Goal: Use online tool/utility

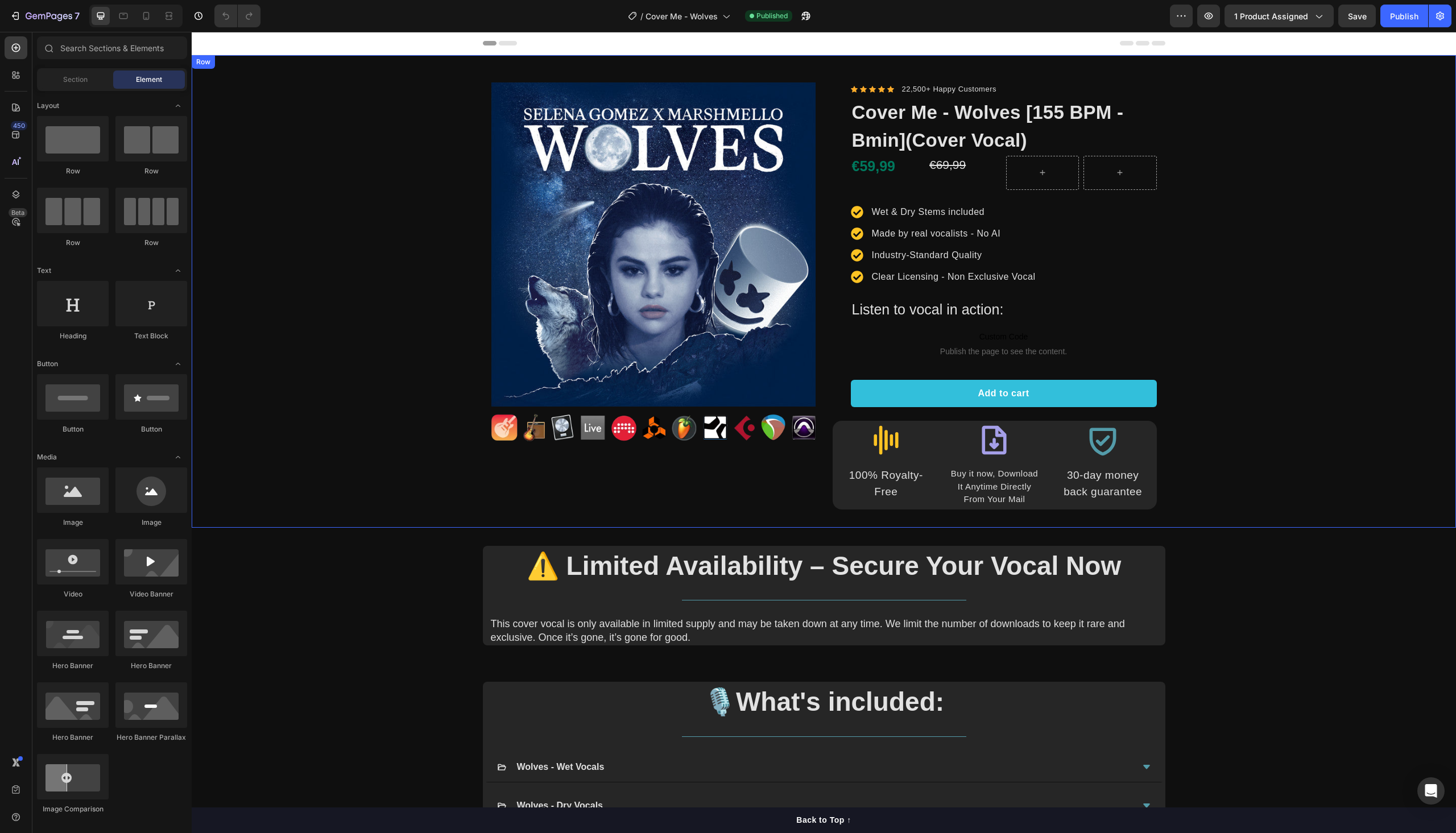
click at [829, 63] on div "Product Images Image Row Icon Icon Icon Icon Icon Icon List Hoz 22,500+ Happy C…" at bounding box center [823, 291] width 1264 height 472
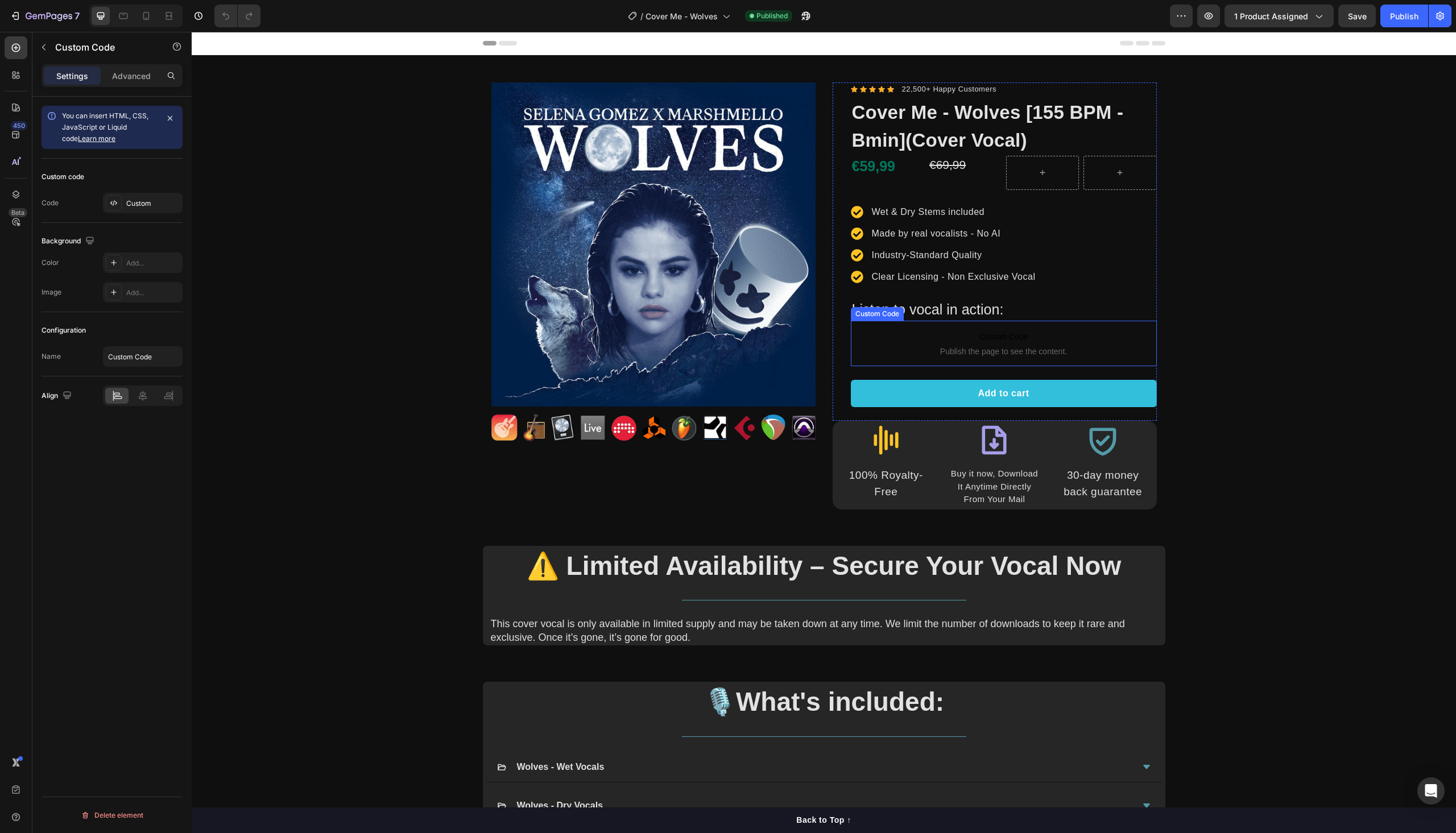
click at [877, 344] on p "Custom Code Publish the page to see the content." at bounding box center [1004, 344] width 306 height 46
click at [149, 202] on div "Custom" at bounding box center [153, 204] width 54 height 10
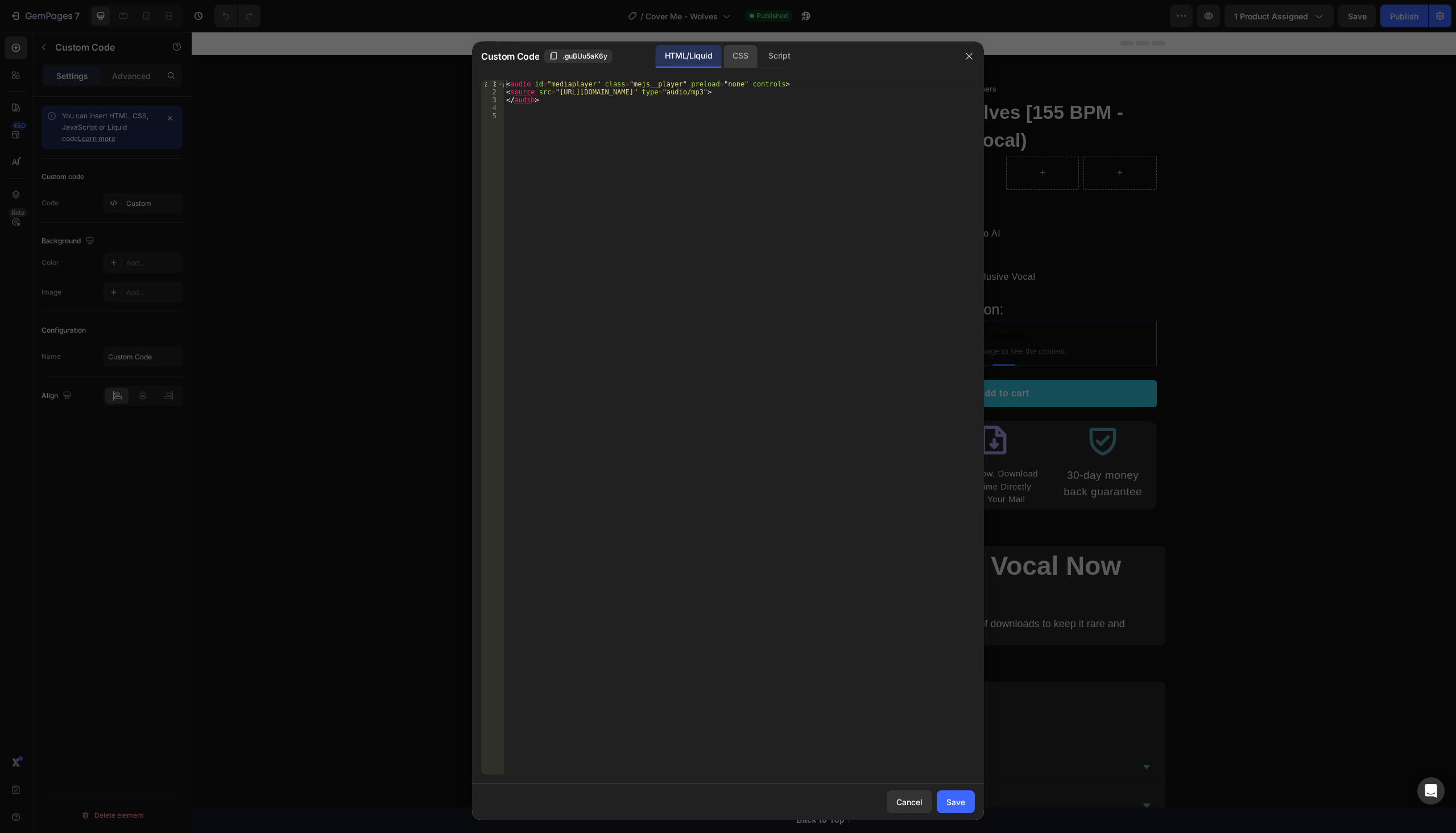
click at [759, 63] on div "CSS" at bounding box center [779, 56] width 40 height 23
click at [770, 56] on div "Script" at bounding box center [779, 56] width 40 height 23
click at [723, 55] on div "HTML/Liquid" at bounding box center [740, 56] width 34 height 23
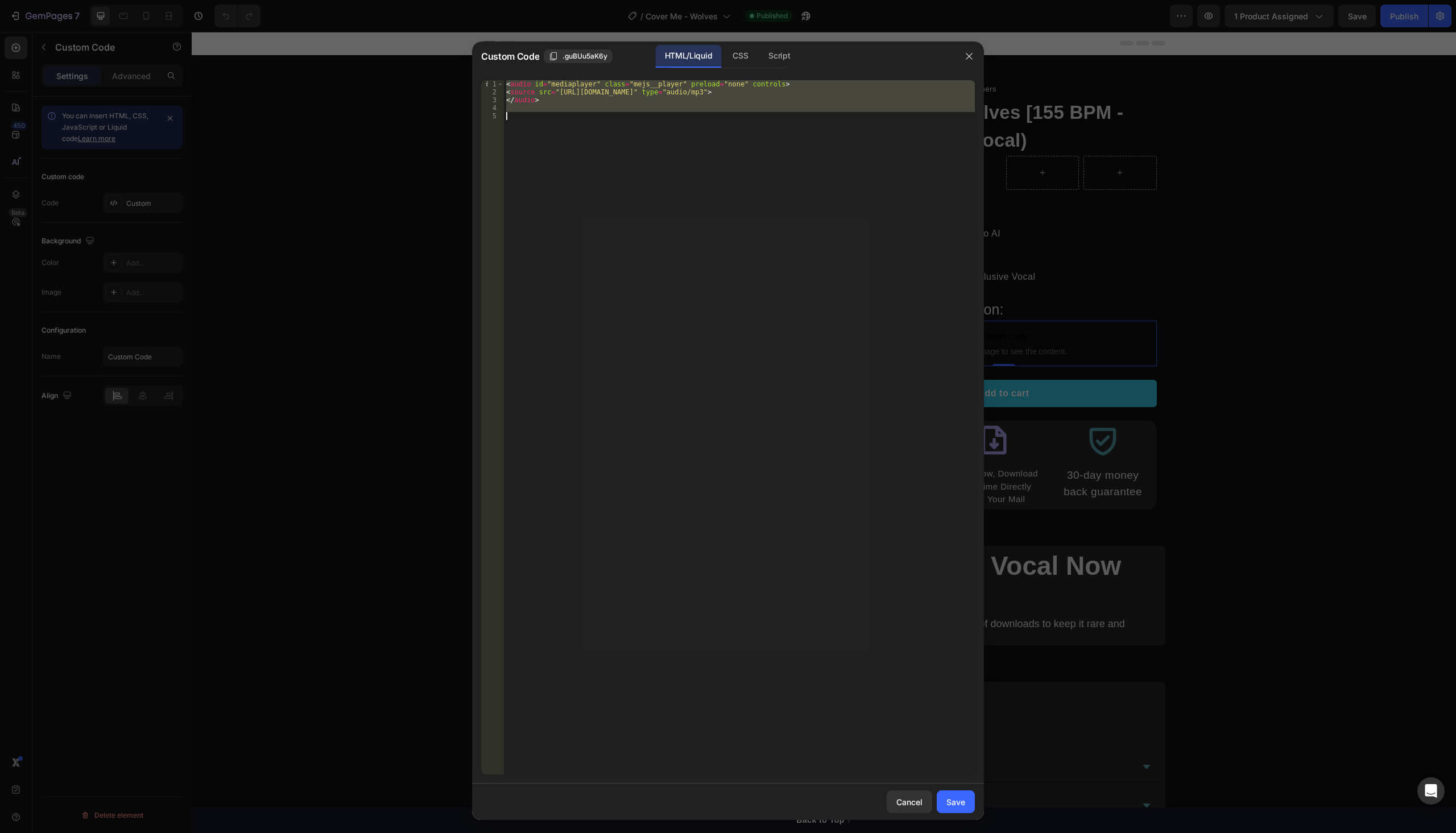
click at [735, 229] on div "< audio id = "mediaplayer" class = "mejs__player" preload = "none" controls > <…" at bounding box center [739, 427] width 471 height 694
click at [971, 52] on icon "button" at bounding box center [969, 56] width 9 height 9
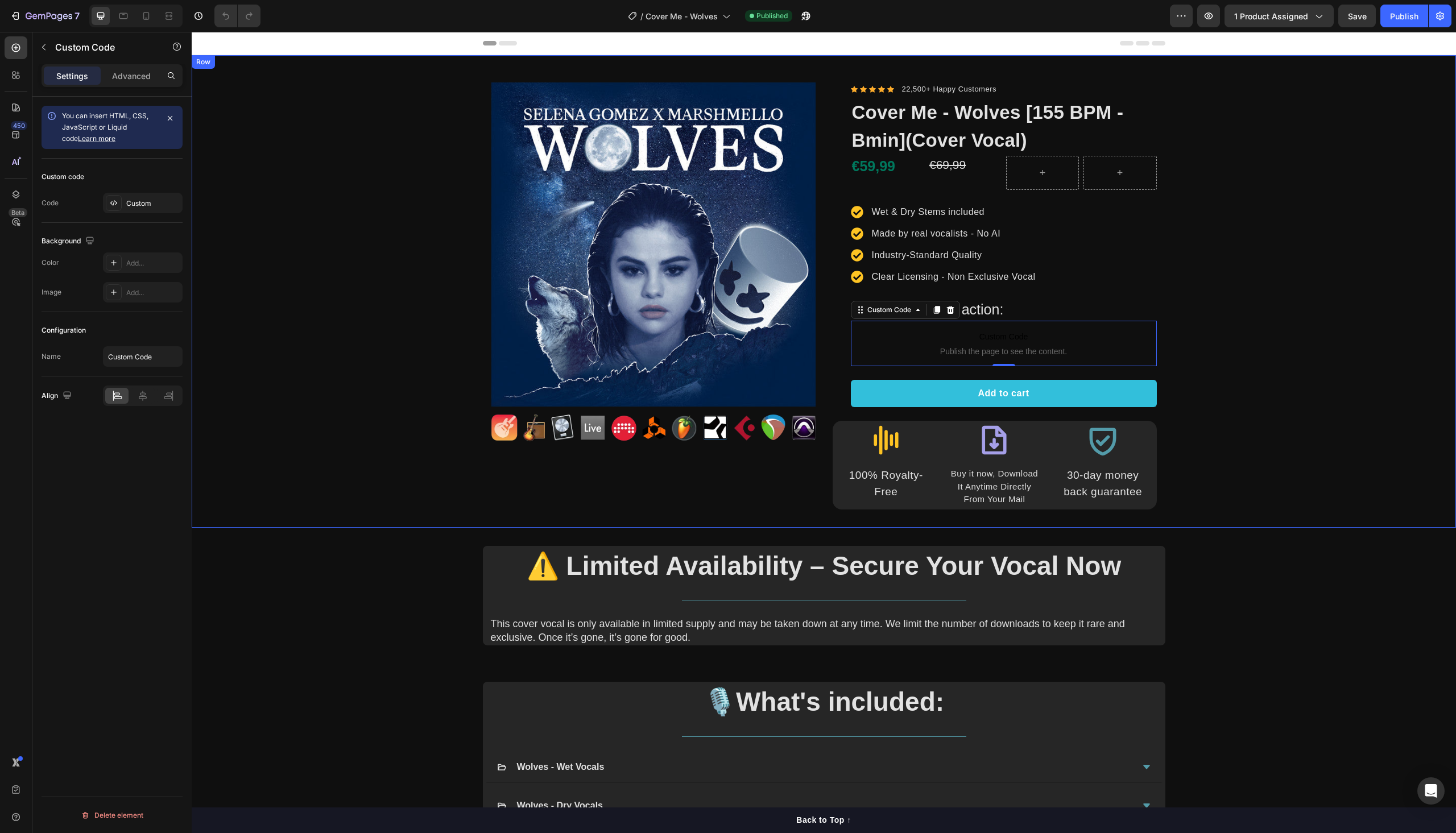
click at [1277, 260] on div "Product Images Image Row Icon Icon Icon Icon Icon Icon List Hoz 22,500+ Happy C…" at bounding box center [823, 296] width 1264 height 427
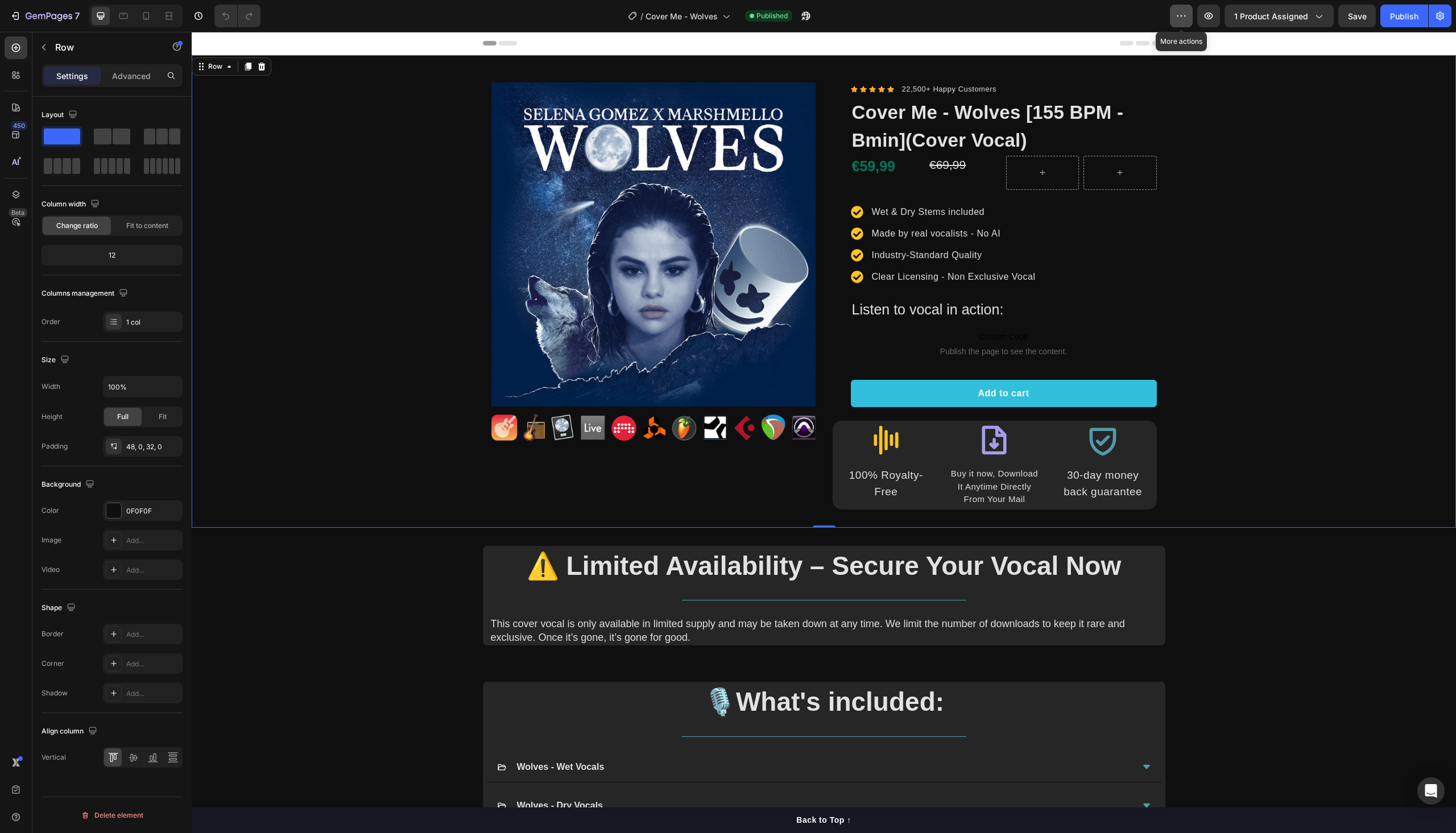
click at [1178, 26] on button "button" at bounding box center [1182, 16] width 23 height 23
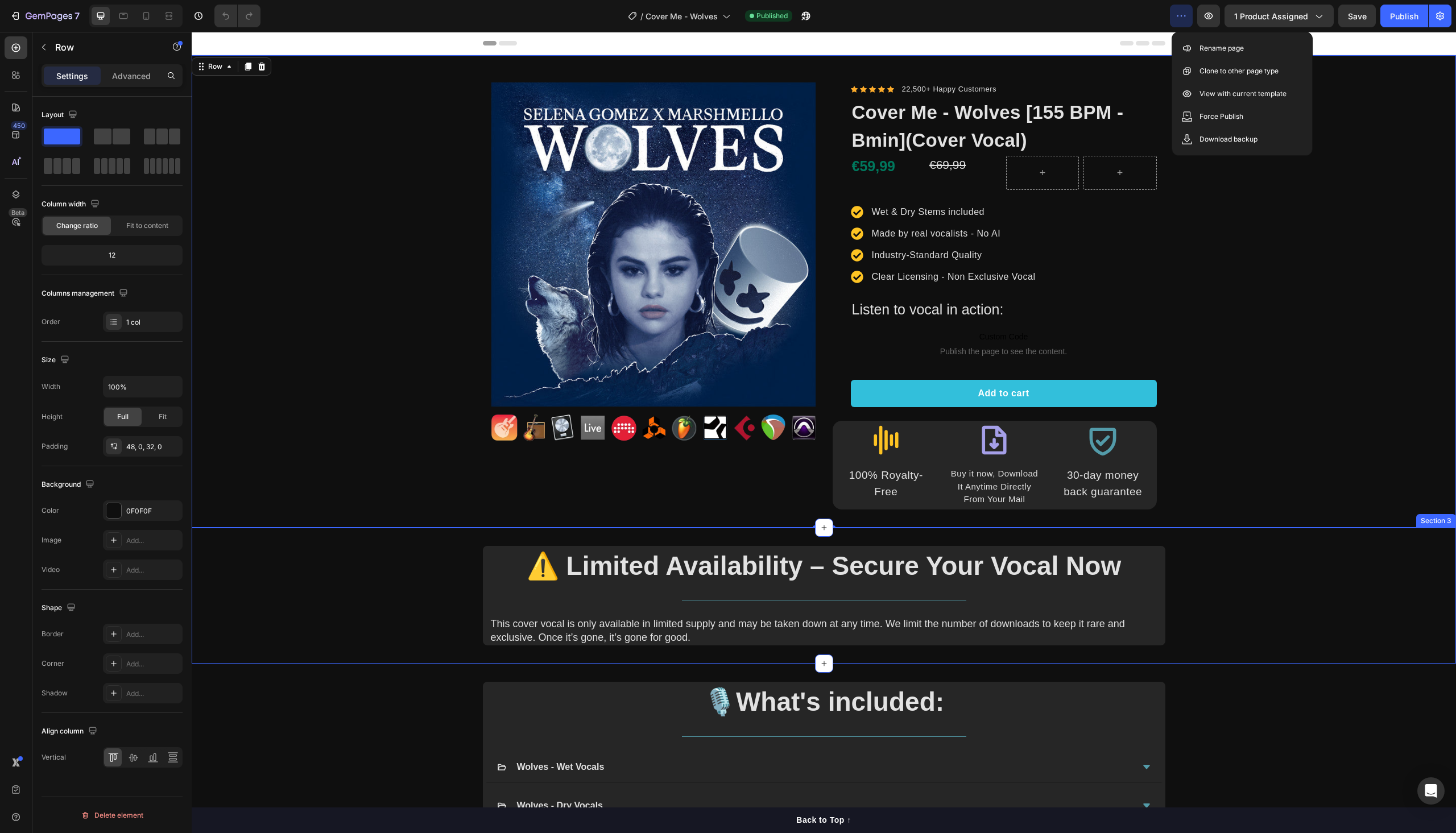
click at [1243, 567] on div "⚠️ Limited Availability – Secure Your Vocal Now Heading Title Line This cover v…" at bounding box center [823, 596] width 1264 height 100
click at [1377, 621] on div "⚠️ Limited Availability – Secure Your Vocal Now Heading Title Line This cover v…" at bounding box center [823, 596] width 1264 height 100
click at [1236, 523] on div "Section 3" at bounding box center [1247, 517] width 49 height 14
